Goal: Contribute content: Add original content to the website for others to see

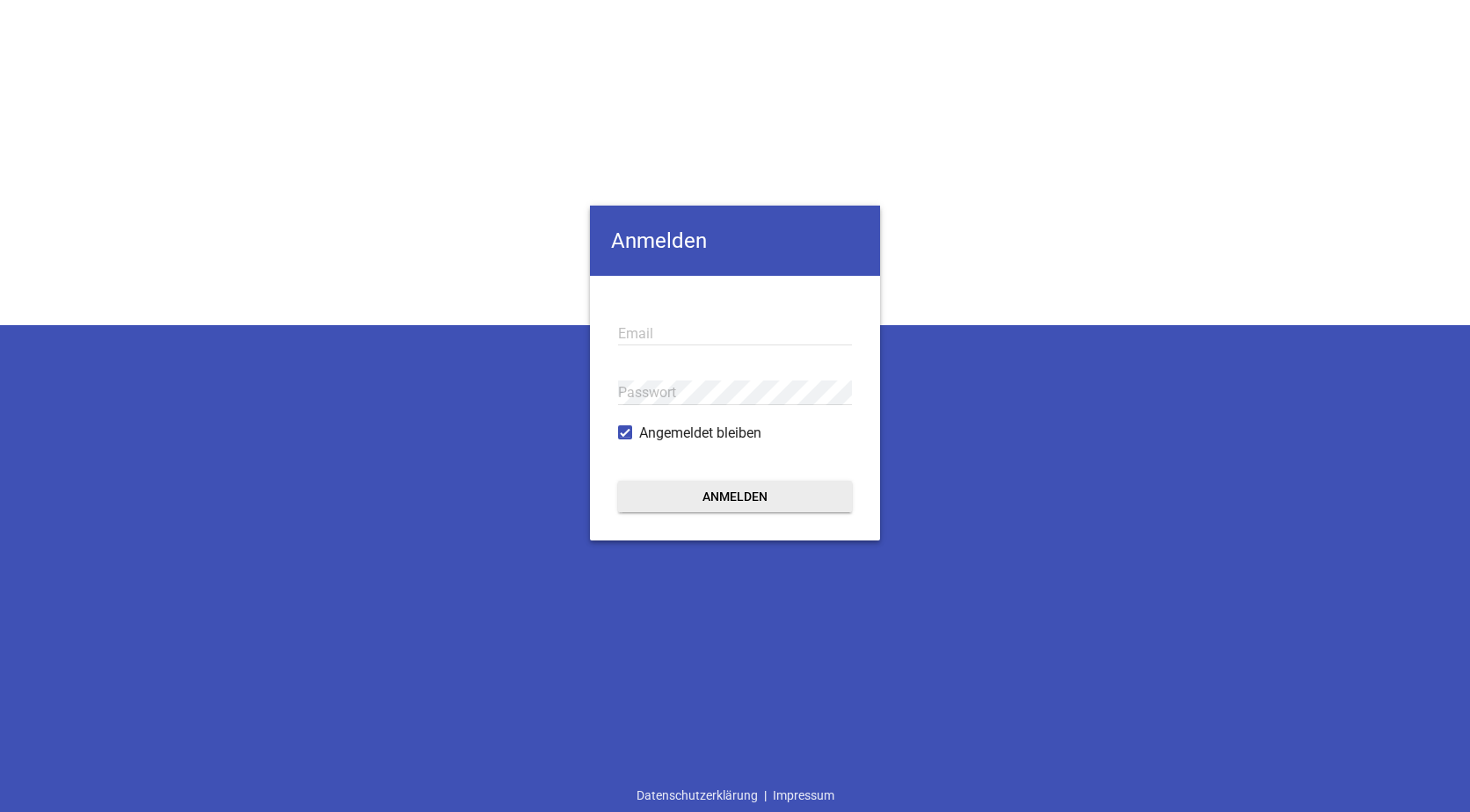
type input "[EMAIL_ADDRESS][DOMAIN_NAME]"
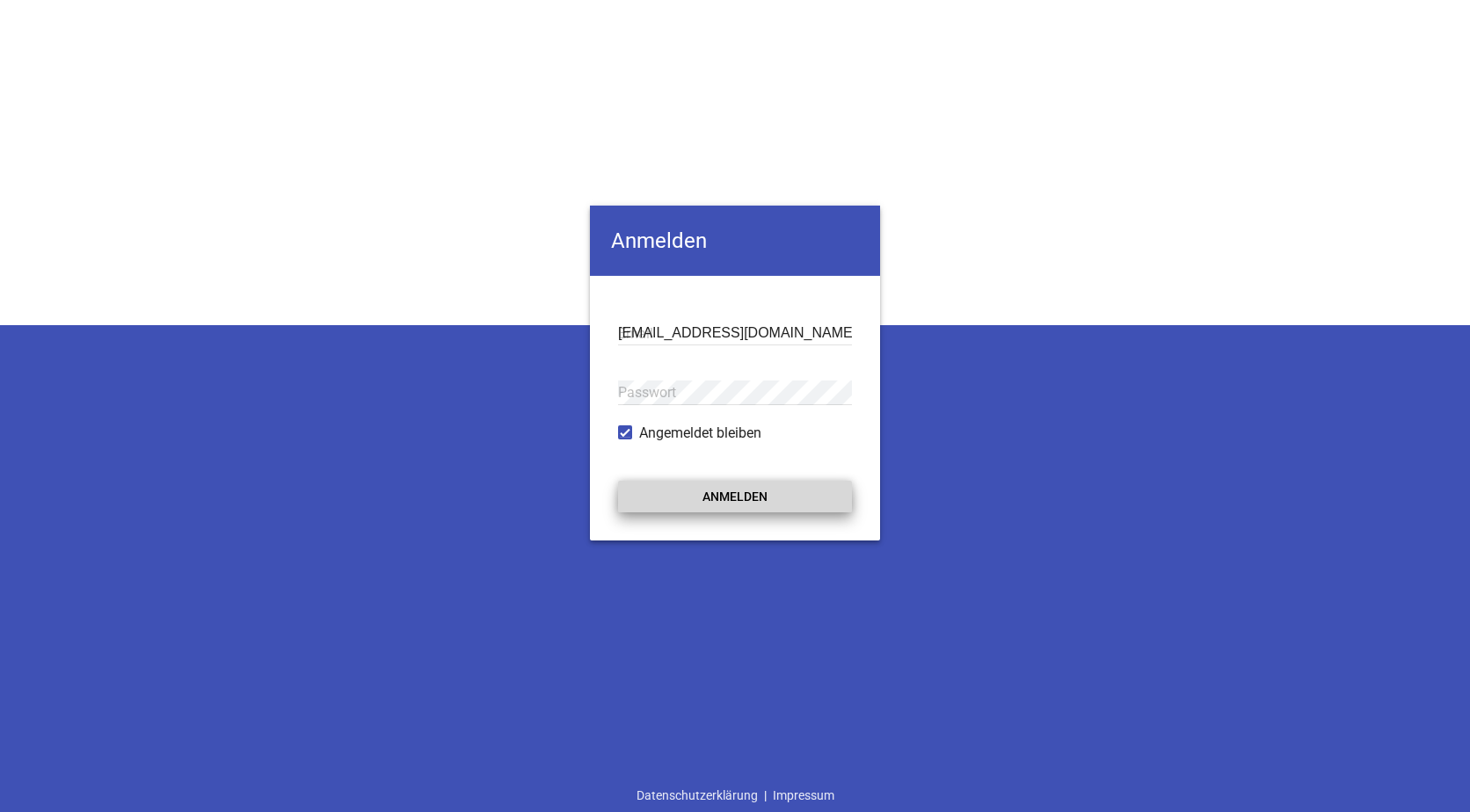
click at [722, 494] on button "Anmelden" at bounding box center [735, 496] width 234 height 32
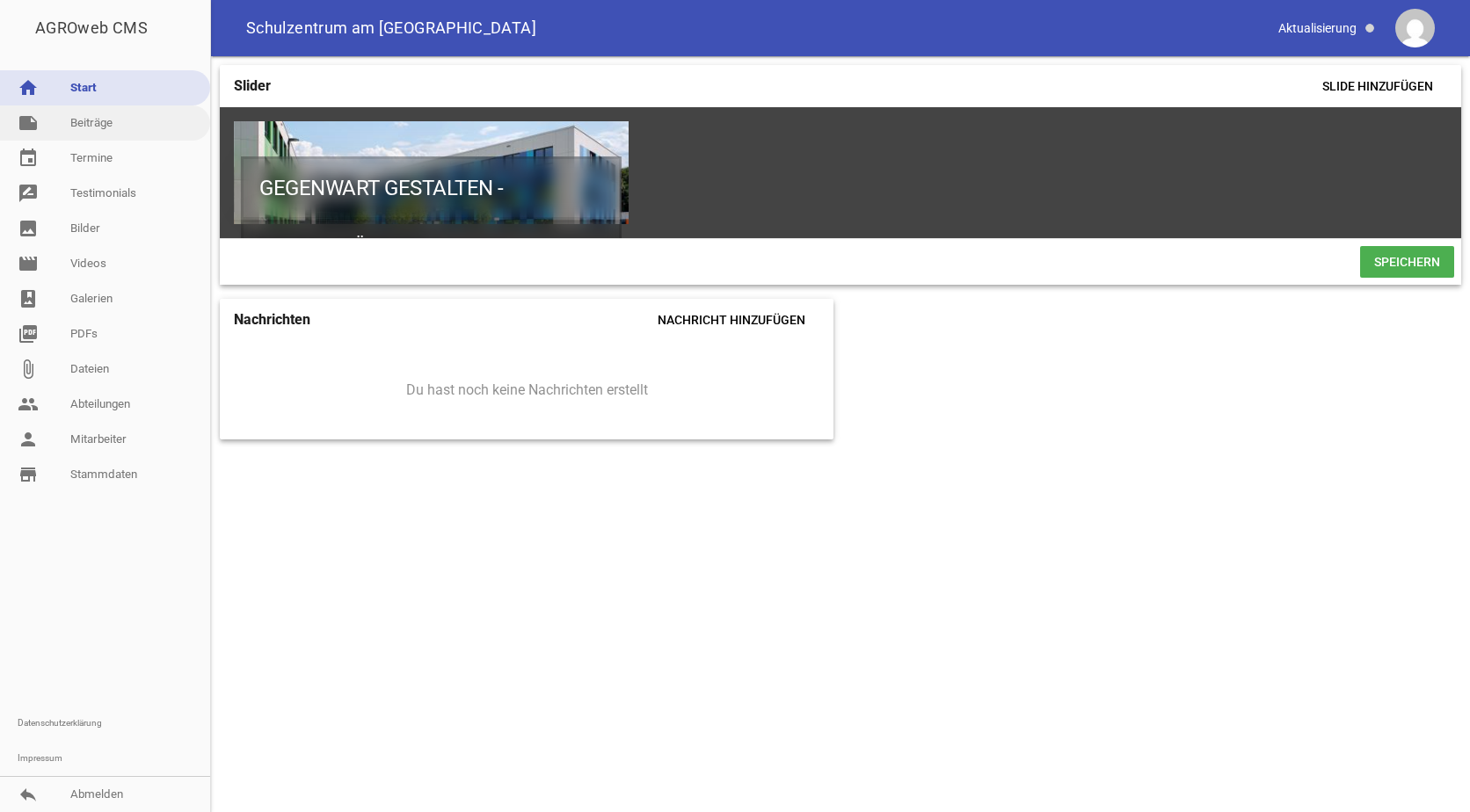
click at [96, 125] on link "note Beiträge" at bounding box center [105, 123] width 210 height 35
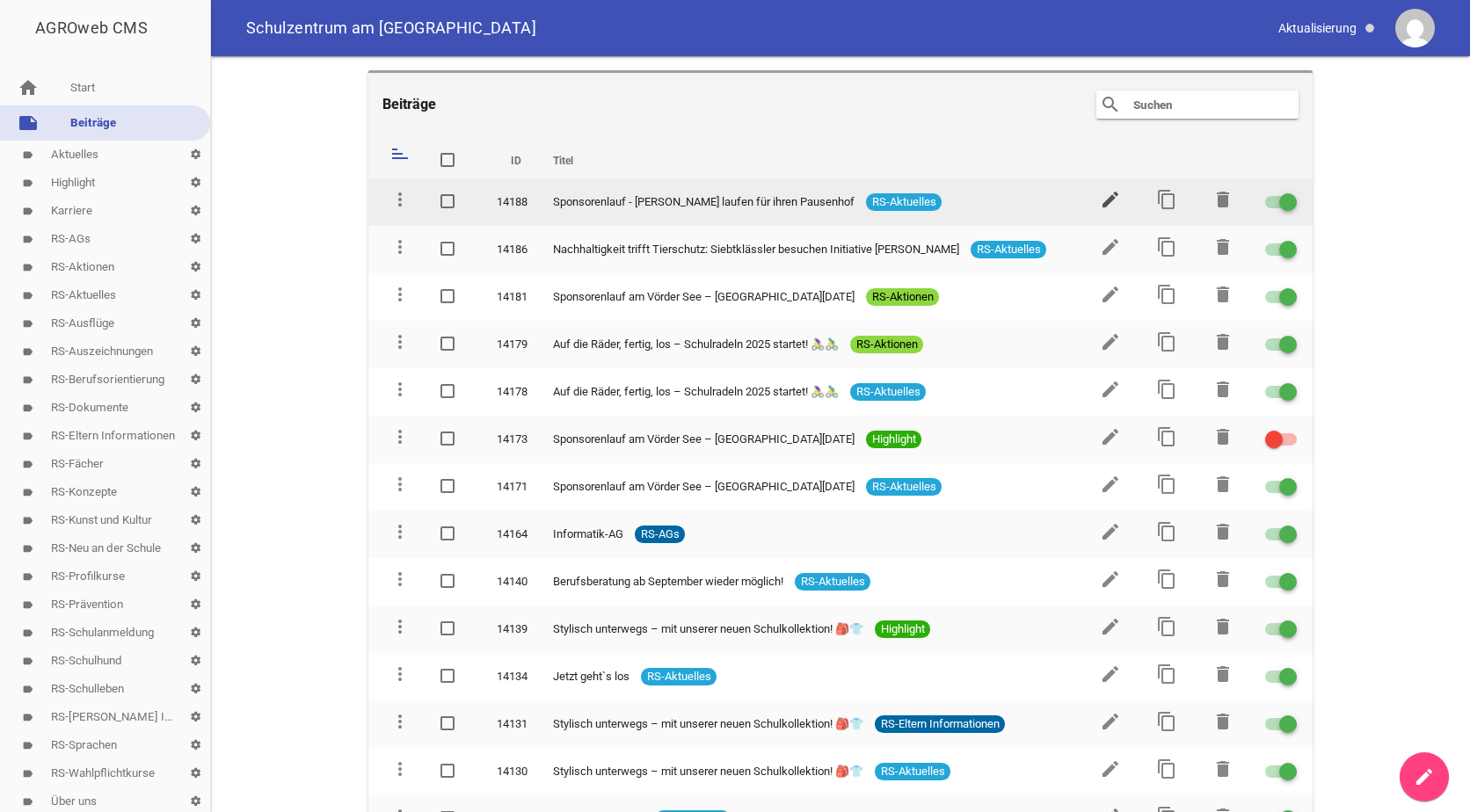
click at [1102, 200] on icon "edit" at bounding box center [1110, 200] width 21 height 21
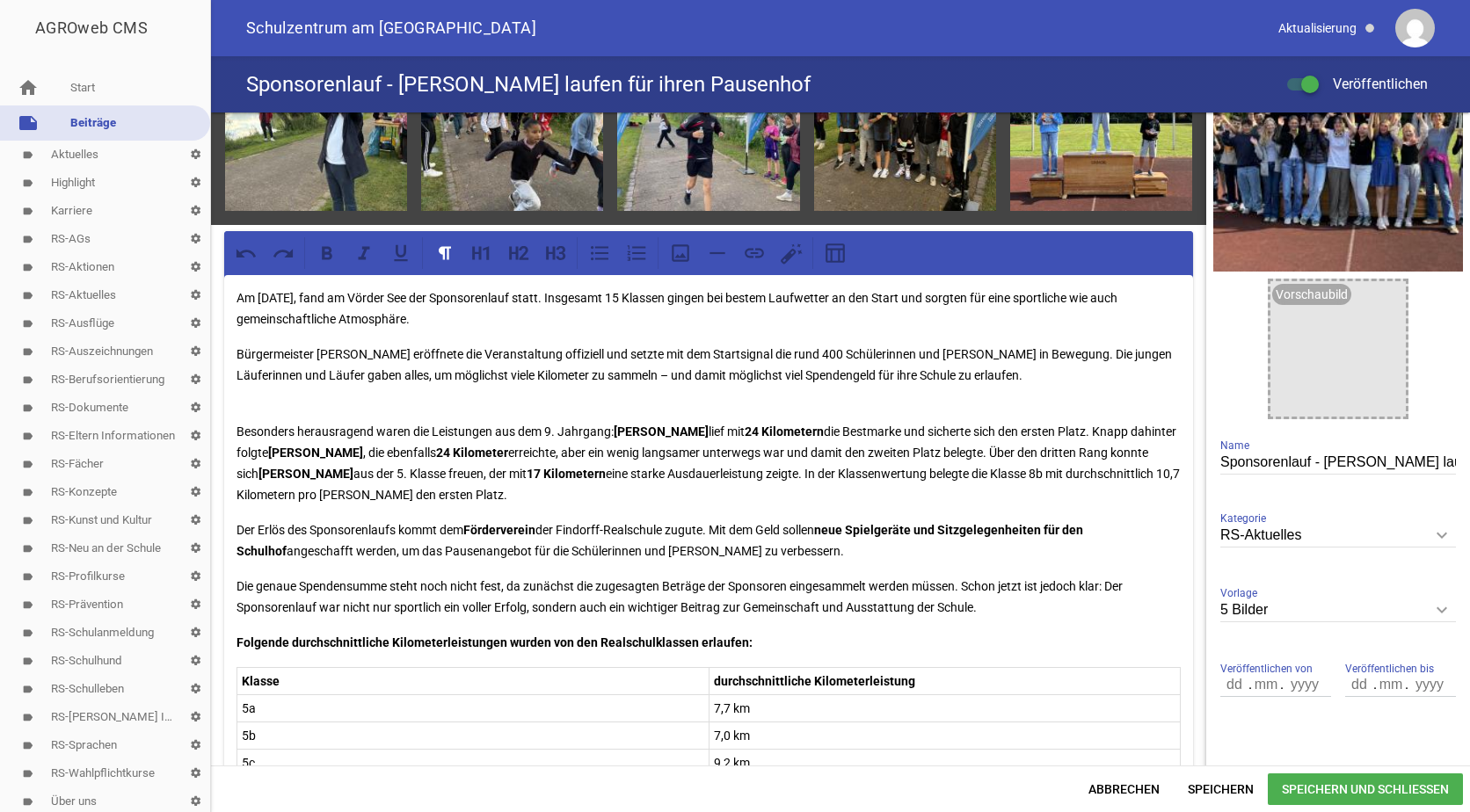
scroll to position [175, 0]
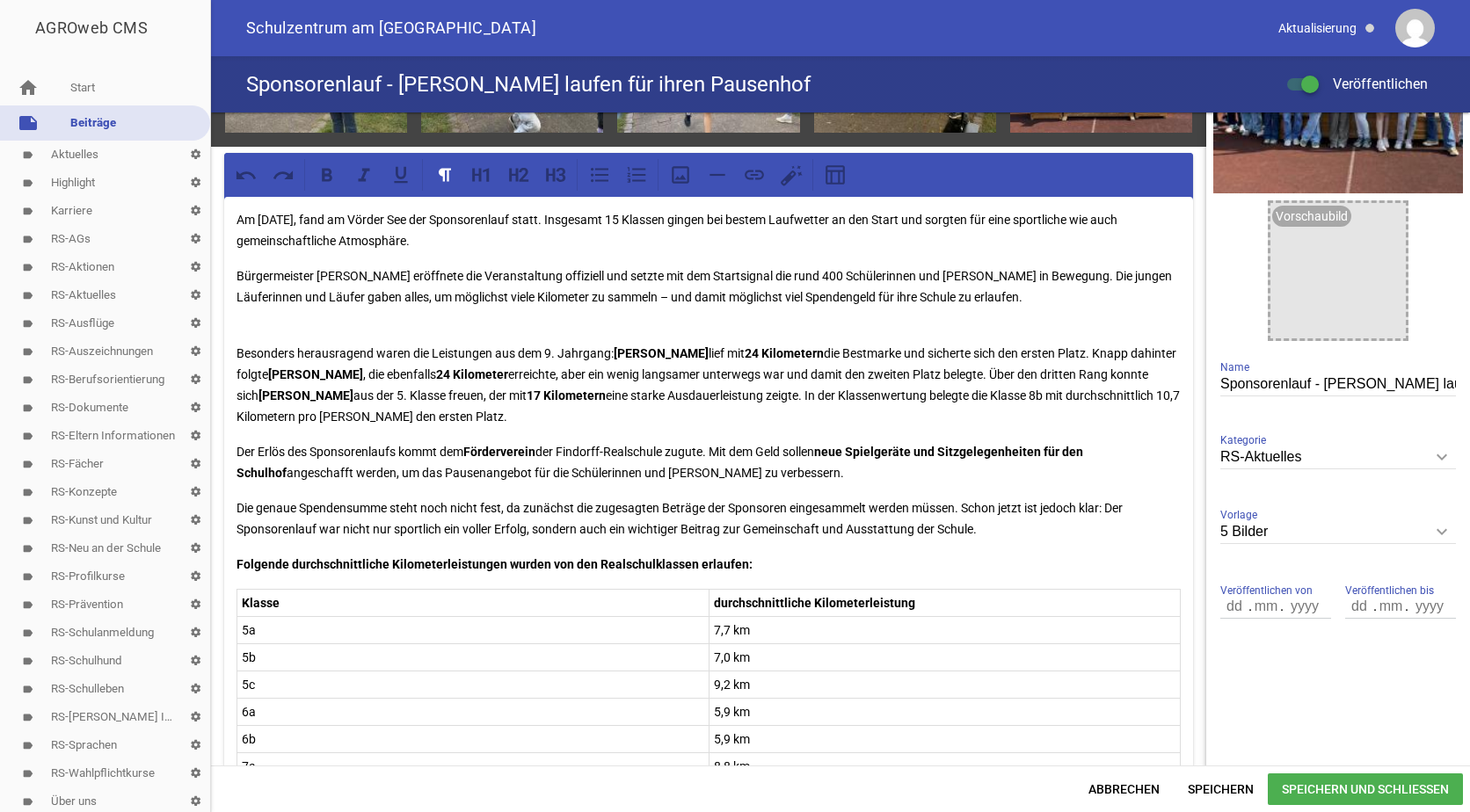
click at [992, 524] on p "Die genaue Spendensumme steht noch nicht fest, da zunächst die zugesagten Beträ…" at bounding box center [709, 518] width 945 height 42
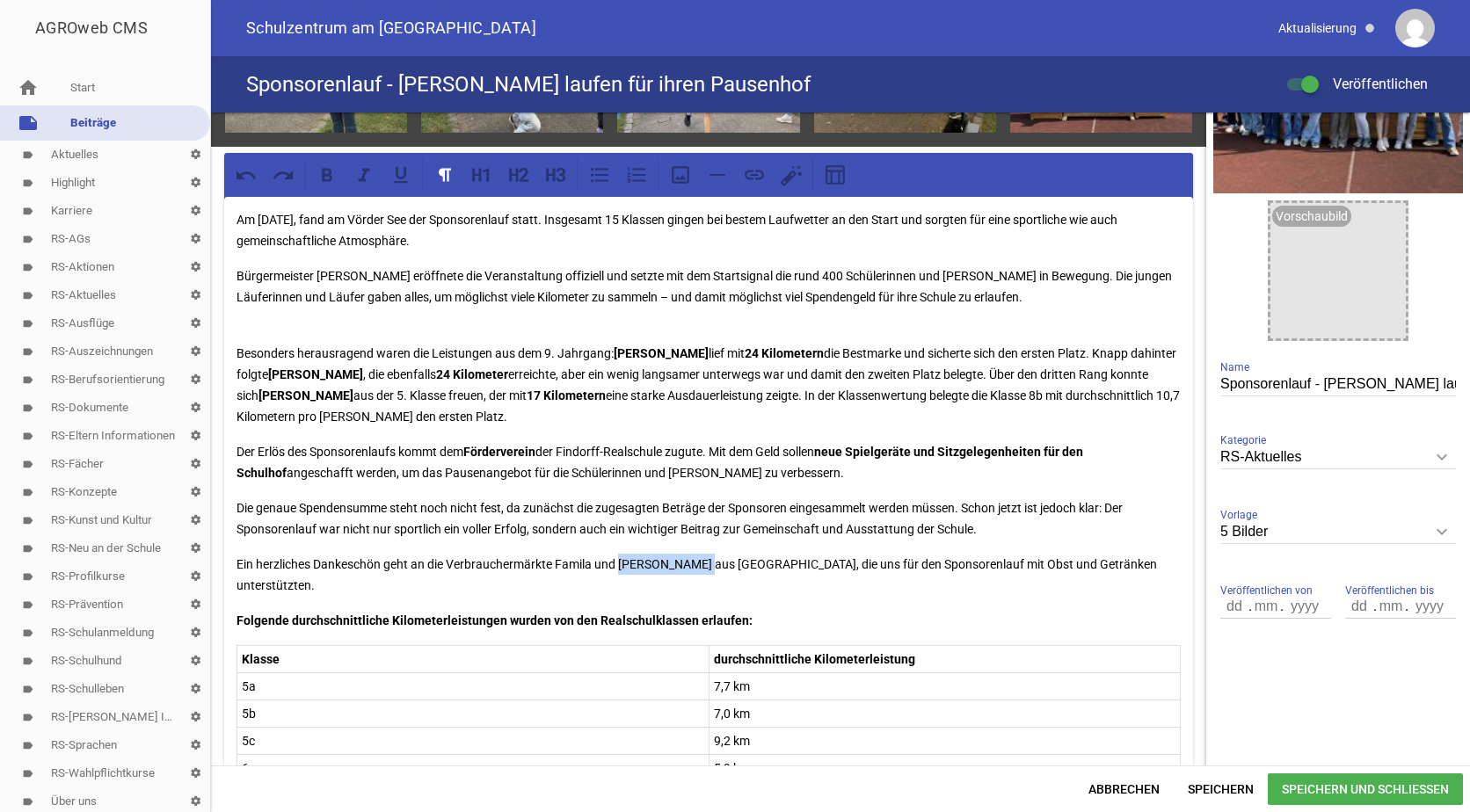
drag, startPoint x: 695, startPoint y: 561, endPoint x: 620, endPoint y: 563, distance: 75.0
click at [620, 563] on p "Ein herzliches Dankeschön geht an die Verbrauchermärkte Famila und [PERSON_NAME…" at bounding box center [709, 574] width 945 height 42
click at [316, 174] on icon at bounding box center [327, 174] width 23 height 23
drag, startPoint x: 594, startPoint y: 561, endPoint x: 557, endPoint y: 561, distance: 37.0
click at [557, 561] on p "Ein herzliches Dankeschön geht an die Verbrauchermärkte Famila und [PERSON_NAME…" at bounding box center [709, 574] width 945 height 42
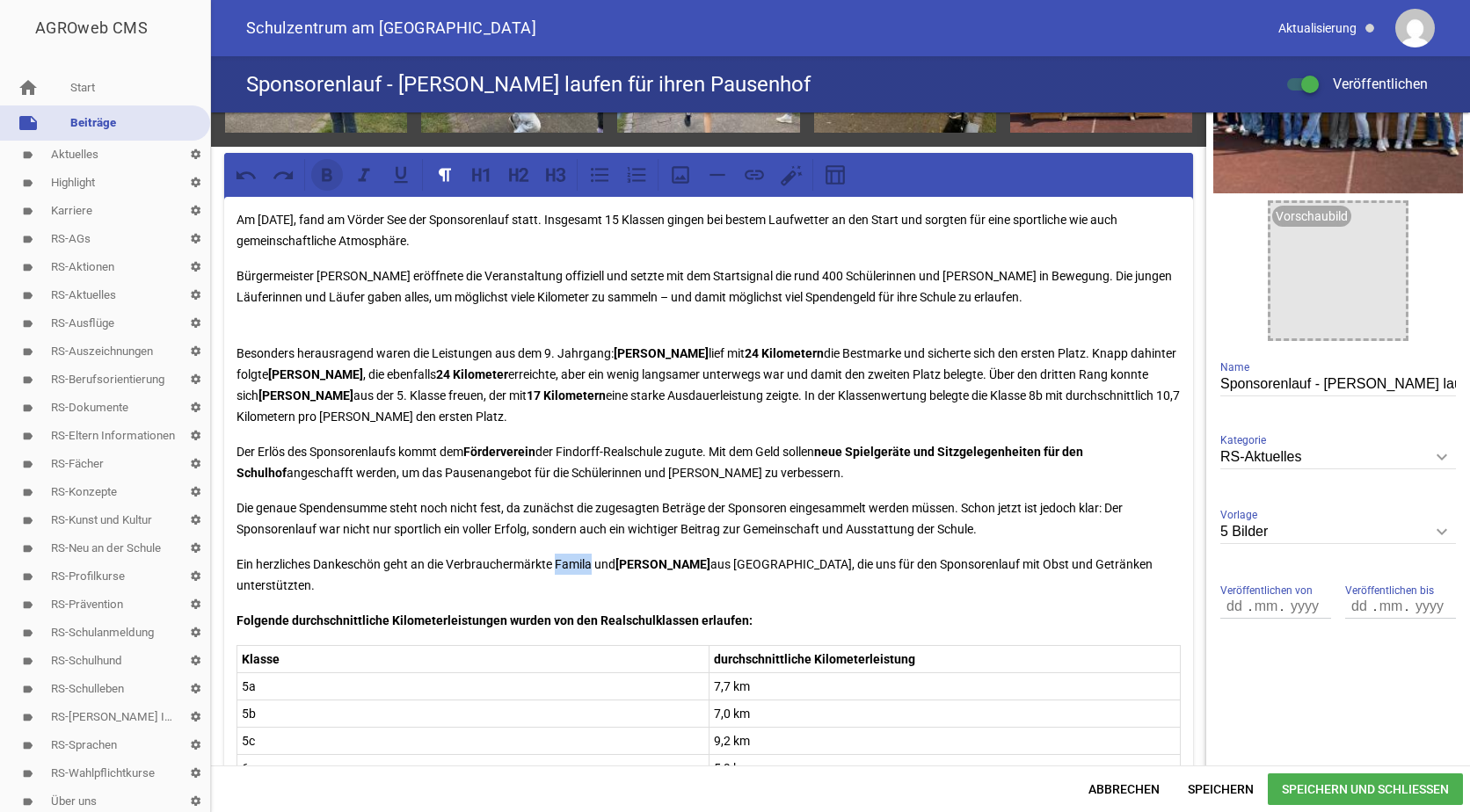
click at [330, 174] on icon at bounding box center [327, 175] width 10 height 13
drag, startPoint x: 384, startPoint y: 560, endPoint x: 256, endPoint y: 555, distance: 128.1
click at [256, 555] on p "Ein herzliches Dankeschön geht an die Verbrauchermärkte Famila und [PERSON_NAME…" at bounding box center [709, 574] width 945 height 42
click at [323, 169] on icon at bounding box center [327, 175] width 10 height 13
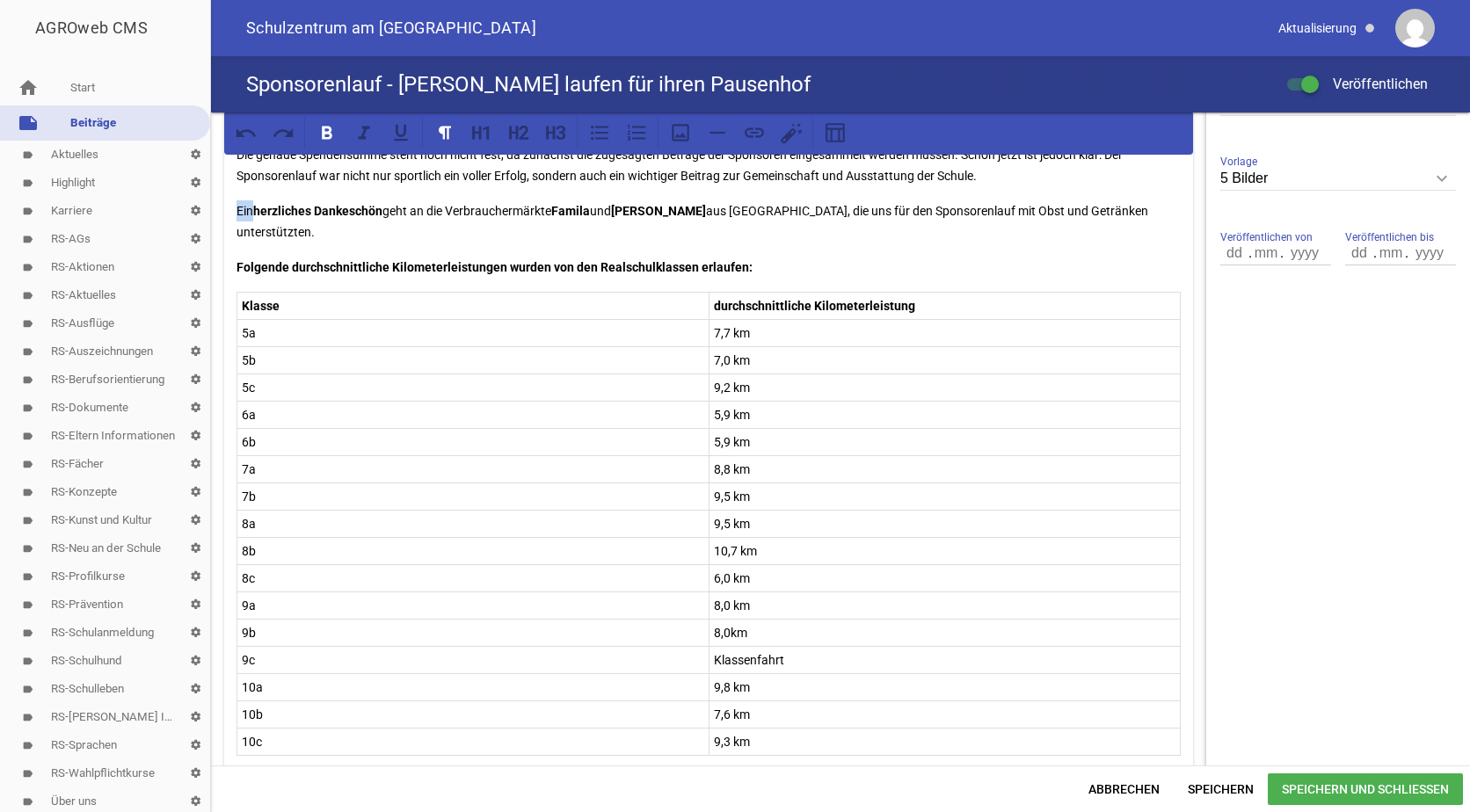
scroll to position [527, 0]
click at [1322, 786] on span "Speichern und Schließen" at bounding box center [1365, 790] width 195 height 32
